Goal: Find specific page/section: Find specific page/section

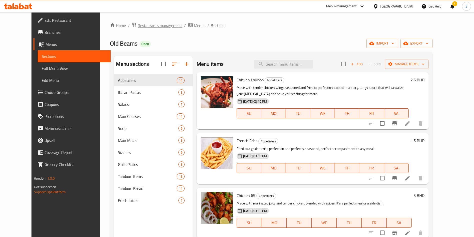
click at [148, 28] on span "Restaurants management" at bounding box center [160, 26] width 45 height 6
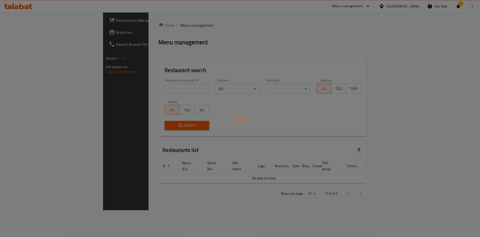
click at [146, 88] on div at bounding box center [240, 118] width 480 height 237
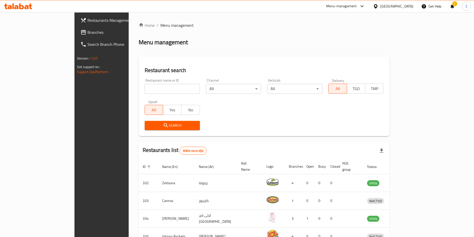
click at [155, 88] on input "search" at bounding box center [172, 89] width 55 height 10
type input "dar [PERSON_NAME]"
click button "Search" at bounding box center [172, 125] width 55 height 9
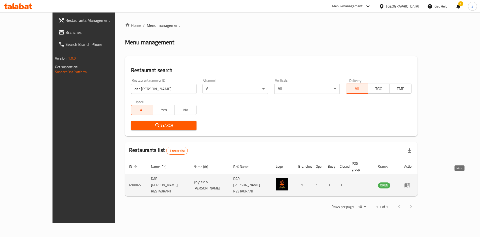
click at [414, 182] on link "enhanced table" at bounding box center [408, 185] width 9 height 6
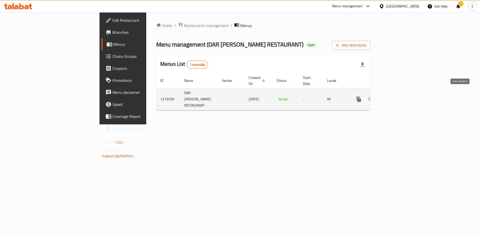
click at [397, 97] on icon "enhanced table" at bounding box center [395, 99] width 5 height 5
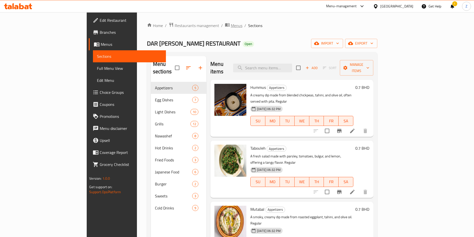
click at [231, 28] on span "Menus" at bounding box center [237, 26] width 12 height 6
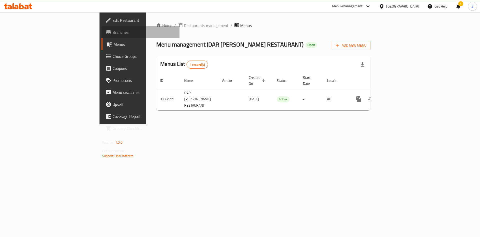
click at [113, 35] on span "Branches" at bounding box center [144, 32] width 63 height 6
